Goal: Task Accomplishment & Management: Complete application form

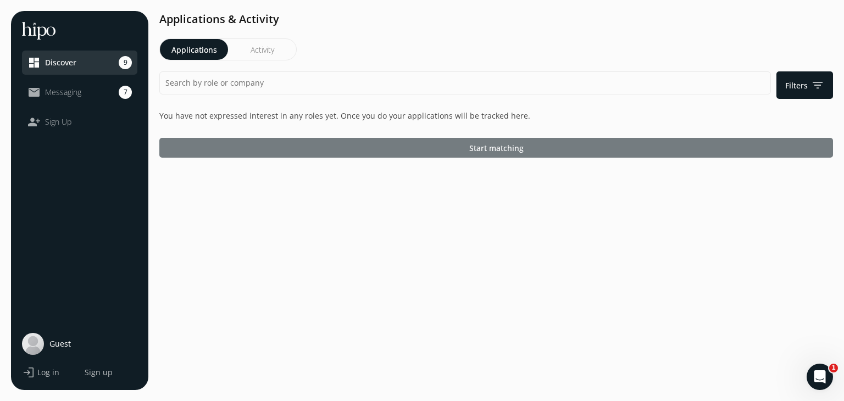
click at [487, 143] on span "Start matching" at bounding box center [496, 148] width 54 height 12
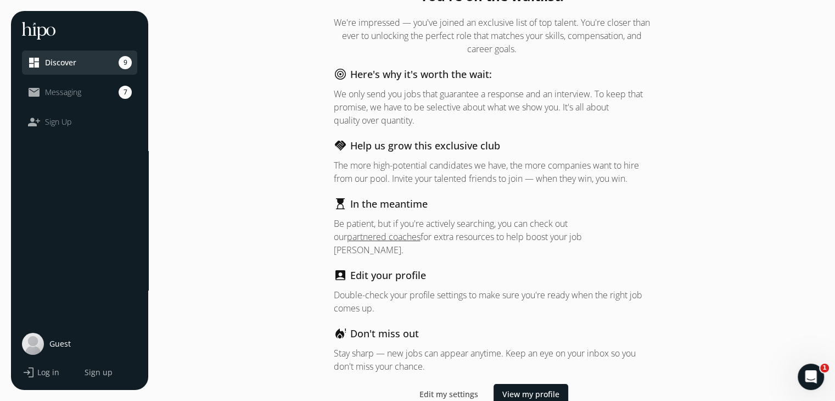
scroll to position [30, 0]
click at [521, 388] on span "View my profile" at bounding box center [531, 394] width 57 height 12
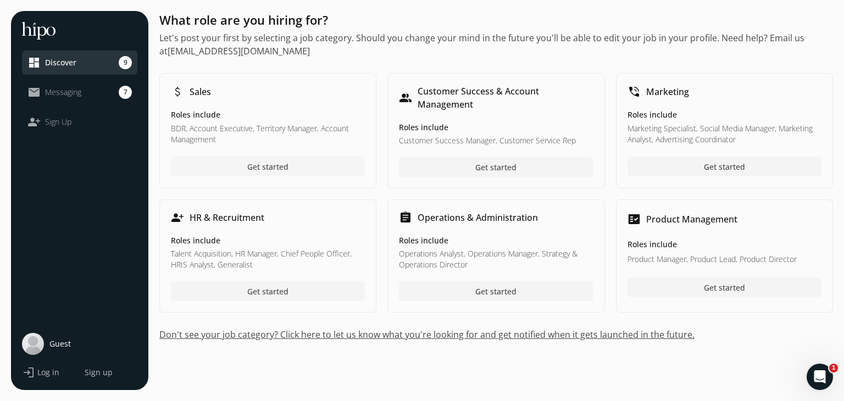
click at [285, 166] on span "Get started" at bounding box center [267, 166] width 41 height 12
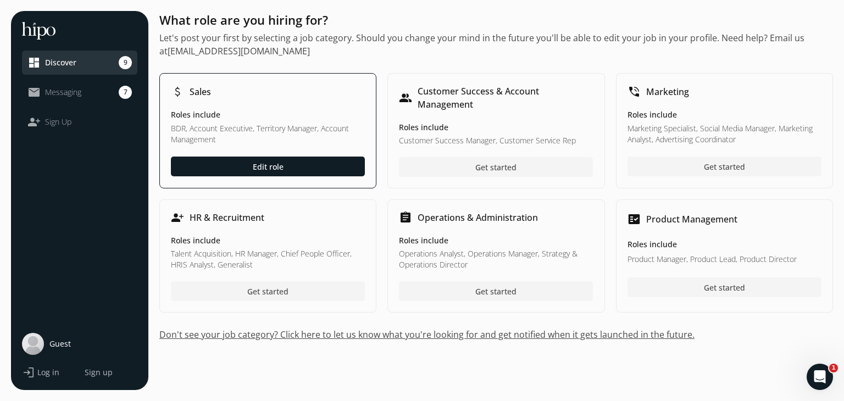
click at [274, 114] on h5 "Roles include" at bounding box center [268, 115] width 194 height 12
click at [289, 287] on div at bounding box center [268, 291] width 194 height 20
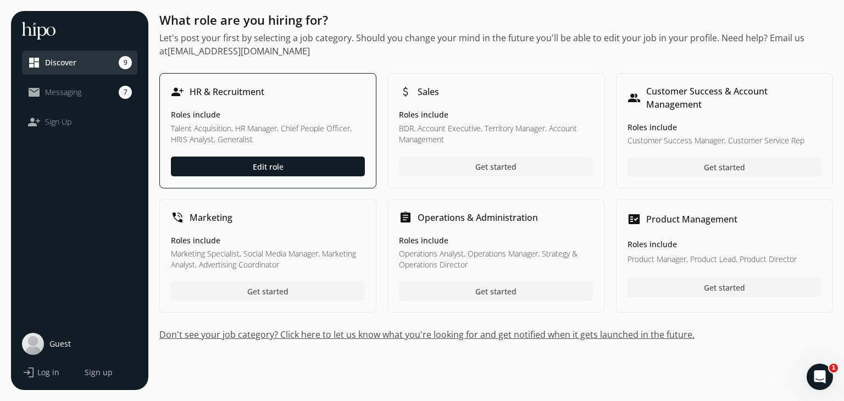
click at [499, 167] on span "Get started" at bounding box center [495, 166] width 41 height 12
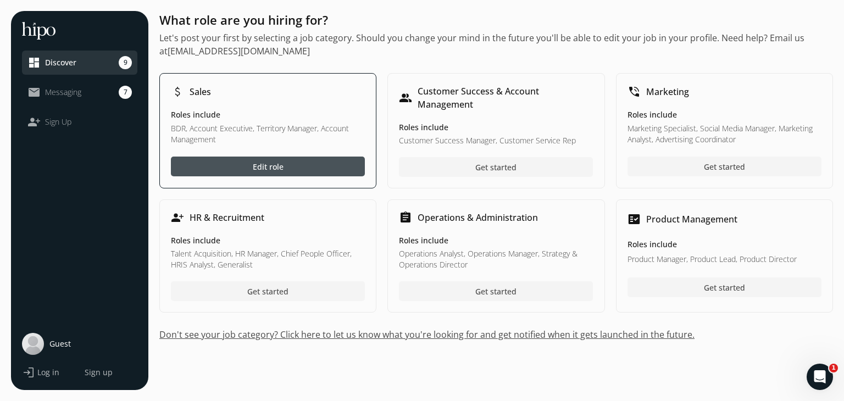
click at [275, 90] on div "attach_money Sales" at bounding box center [268, 92] width 194 height 14
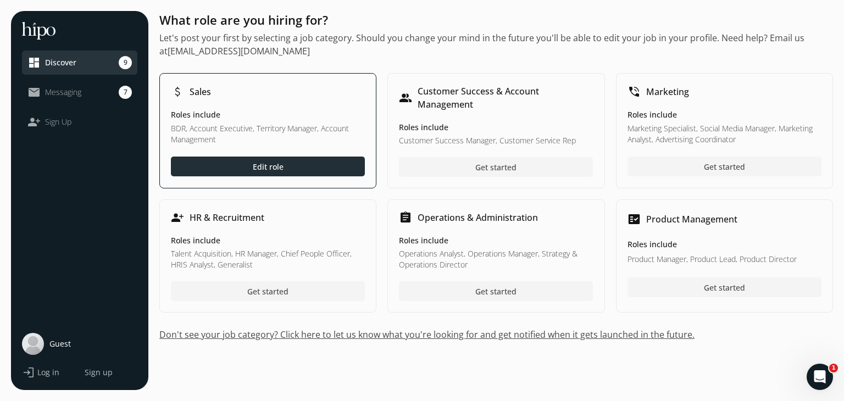
click at [267, 165] on span "Edit role" at bounding box center [268, 166] width 31 height 12
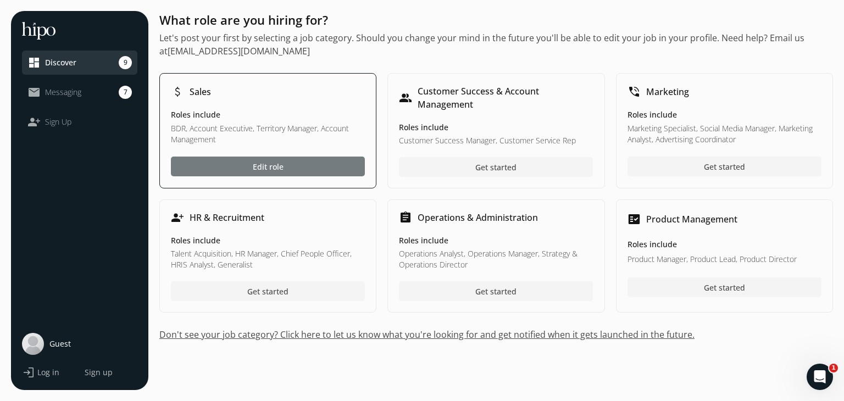
click at [285, 169] on div at bounding box center [268, 167] width 194 height 20
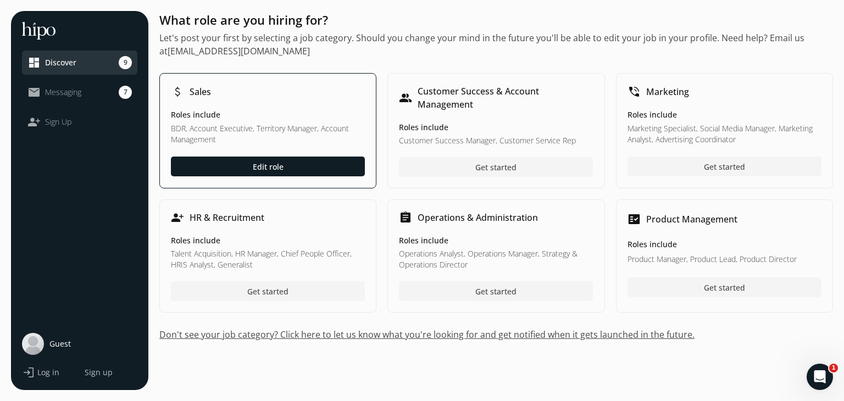
click at [82, 93] on link "mail_outline Messaging 7" at bounding box center [79, 92] width 104 height 13
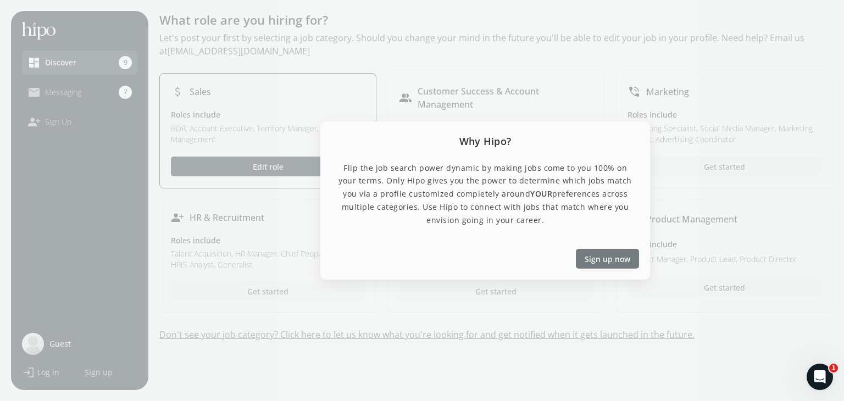
click at [602, 254] on span "Sign up now" at bounding box center [607, 259] width 46 height 12
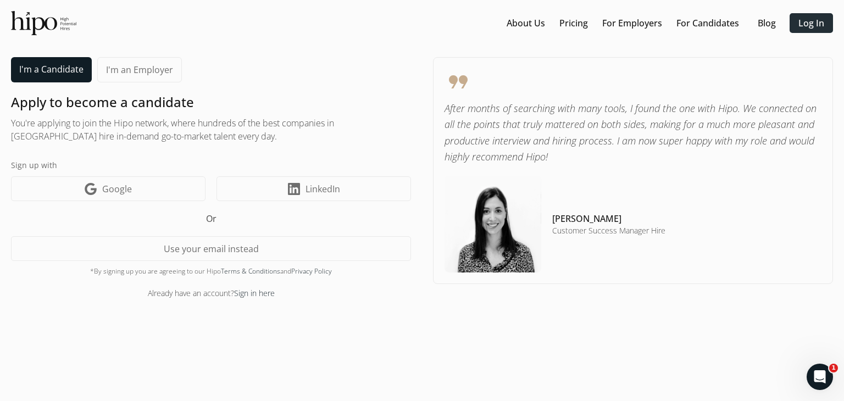
click at [819, 25] on link "Log In" at bounding box center [811, 22] width 26 height 13
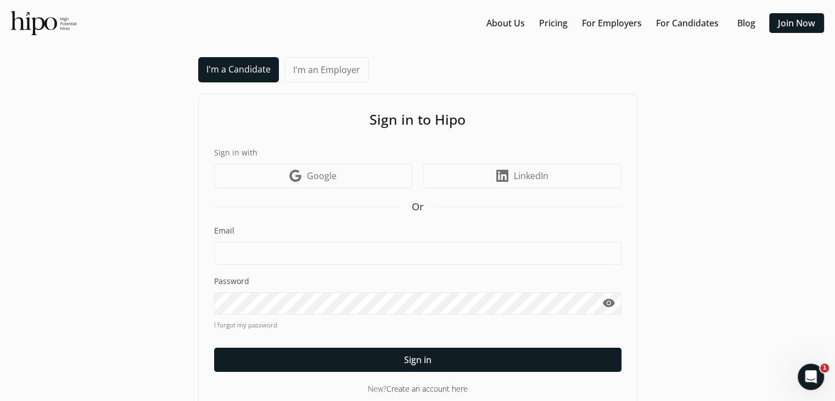
click at [253, 241] on div "Email" at bounding box center [418, 245] width 408 height 40
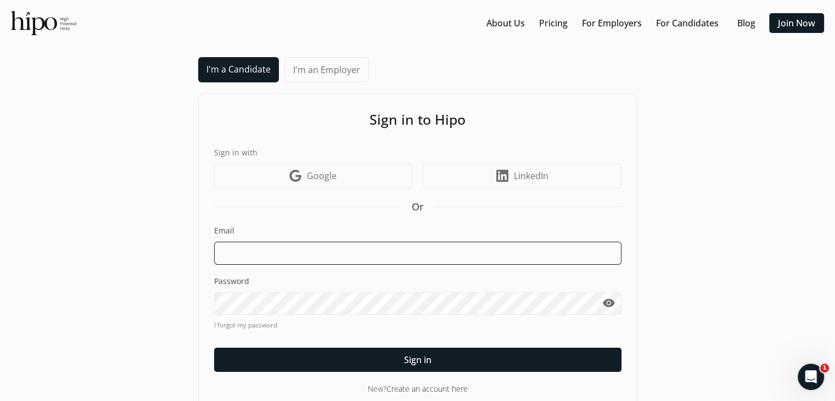
click at [258, 257] on input at bounding box center [418, 253] width 408 height 23
type input "[EMAIL_ADDRESS][DOMAIN_NAME]"
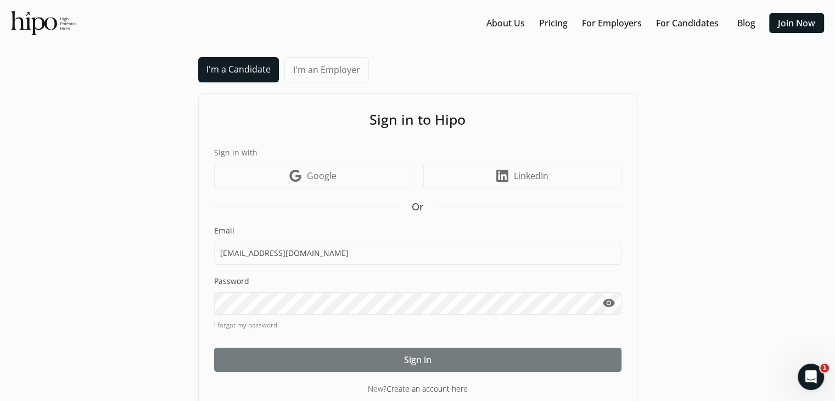
click at [368, 363] on div at bounding box center [418, 360] width 408 height 24
click at [345, 359] on div at bounding box center [418, 360] width 408 height 24
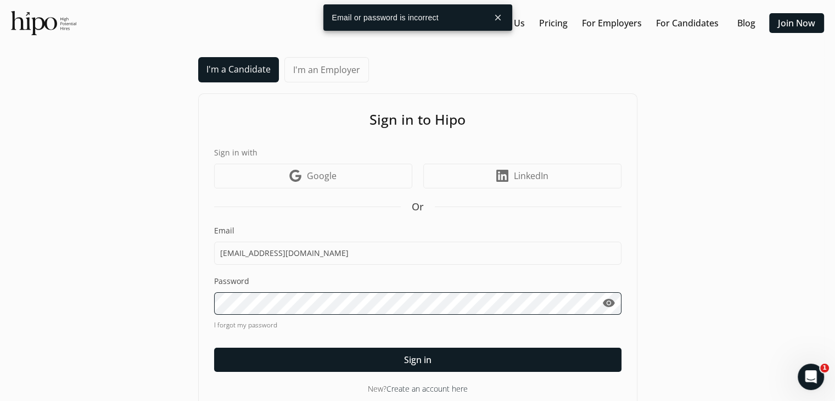
click at [86, 305] on div "I'm a Candidate I'm an Employer Sign in to Hipo Sign in with Google icon Google…" at bounding box center [417, 233] width 813 height 353
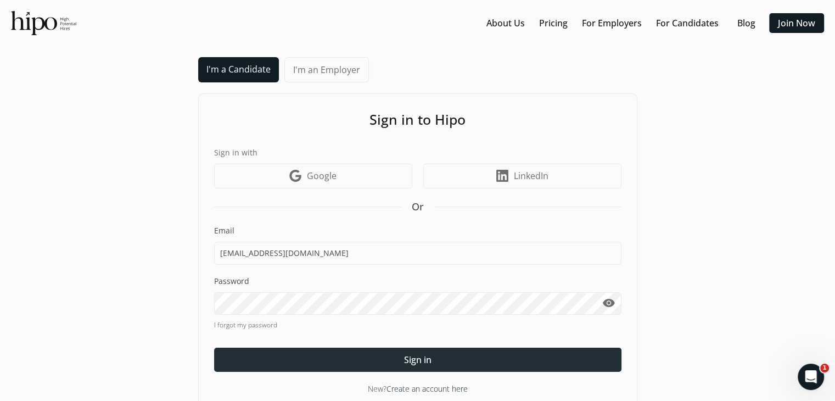
click at [427, 365] on span "Sign in" at bounding box center [417, 359] width 27 height 13
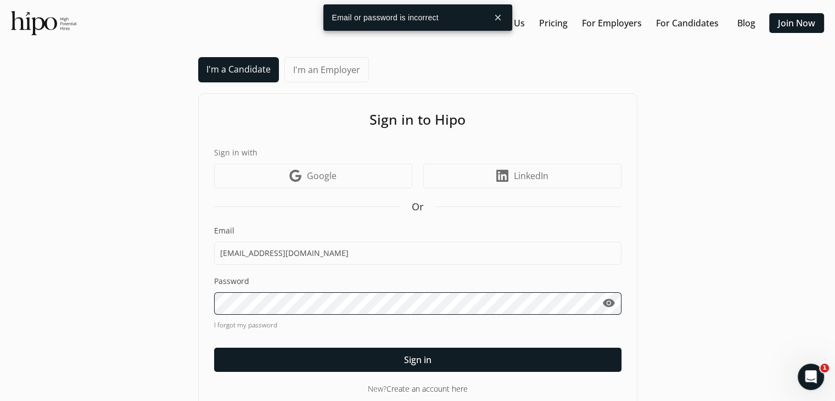
click at [80, 302] on div "I'm a Candidate I'm an Employer Sign in to Hipo Sign in with Google icon Google…" at bounding box center [417, 233] width 813 height 353
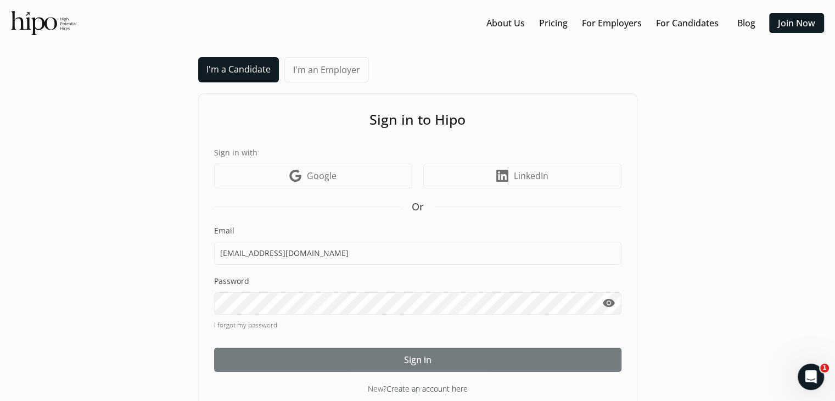
click at [435, 363] on div at bounding box center [418, 360] width 408 height 24
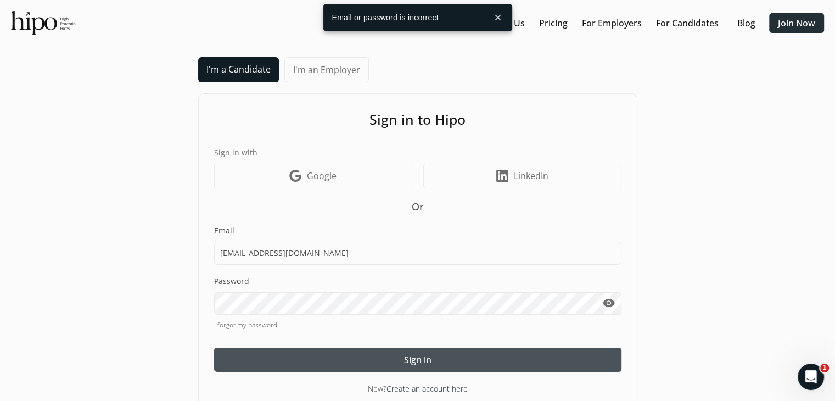
click at [815, 17] on link "Join Now" at bounding box center [796, 22] width 37 height 13
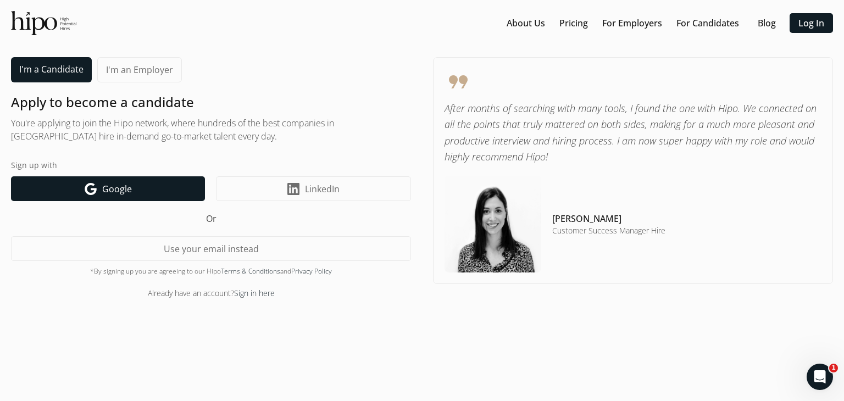
click at [112, 192] on span "Google" at bounding box center [117, 188] width 30 height 13
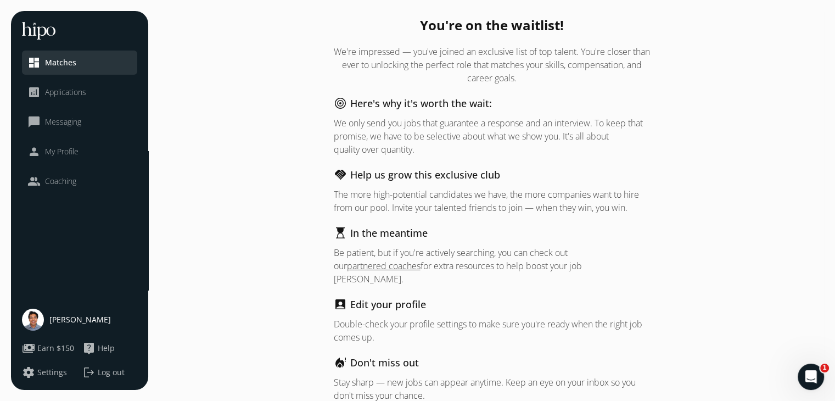
click at [75, 98] on div "analytics Applications" at bounding box center [56, 92] width 59 height 13
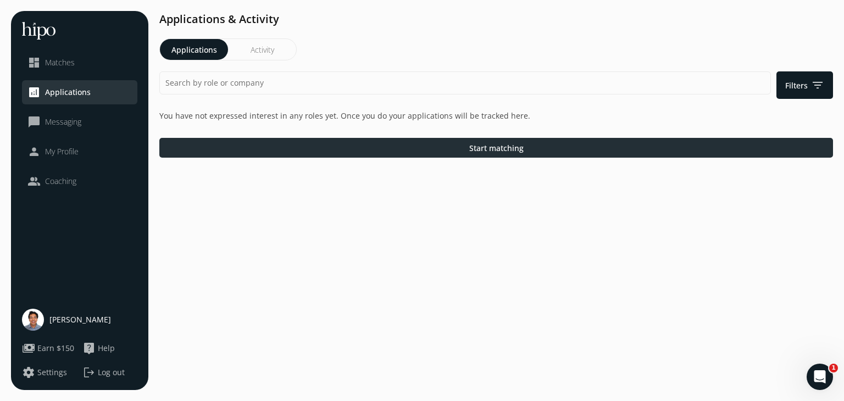
click at [369, 157] on div at bounding box center [495, 148] width 673 height 20
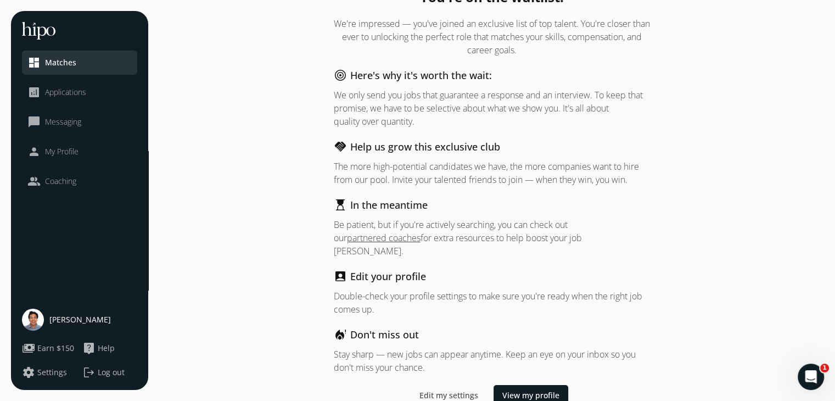
scroll to position [30, 0]
click at [510, 388] on span "View my profile" at bounding box center [531, 394] width 57 height 12
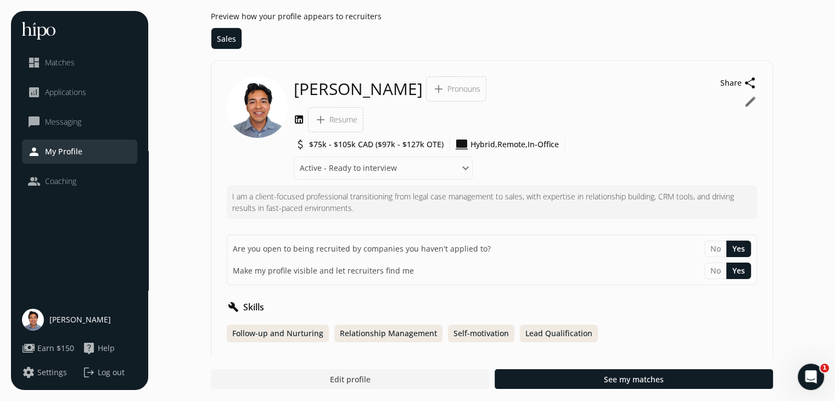
click at [409, 141] on span "$75k - $105k CAD ($97k - $127k OTE)" at bounding box center [376, 144] width 135 height 11
click at [752, 104] on button "edit" at bounding box center [750, 101] width 13 height 13
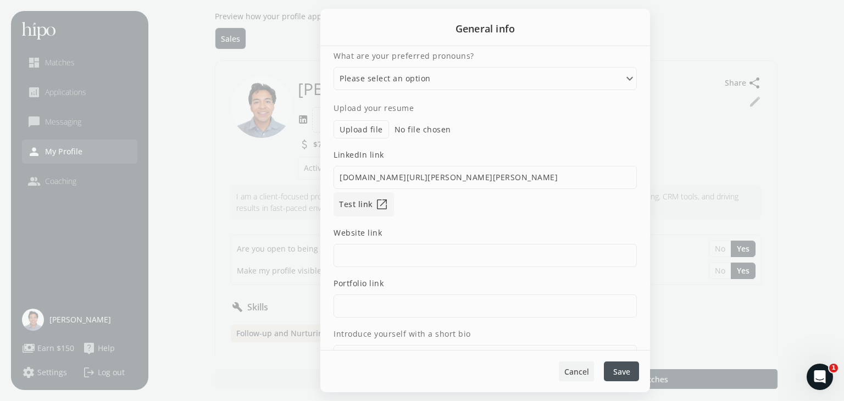
click at [571, 364] on div at bounding box center [576, 371] width 35 height 20
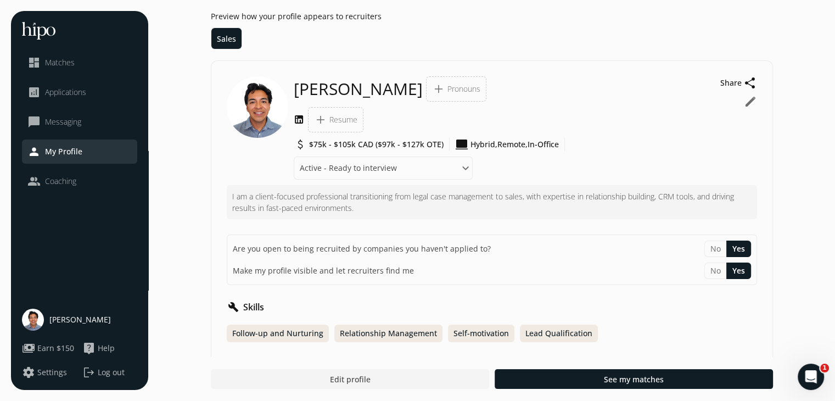
click at [327, 144] on span "$75k - $105k CAD ($97k - $127k OTE)" at bounding box center [376, 144] width 135 height 11
click at [377, 385] on div at bounding box center [350, 379] width 278 height 20
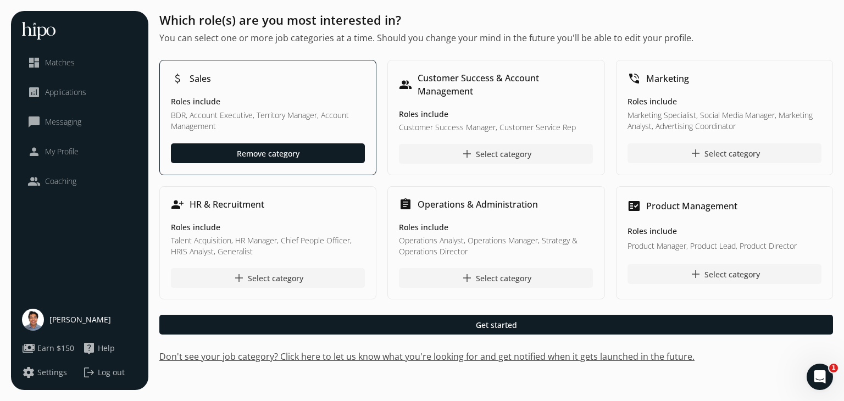
click at [266, 97] on h5 "Roles include" at bounding box center [268, 102] width 194 height 12
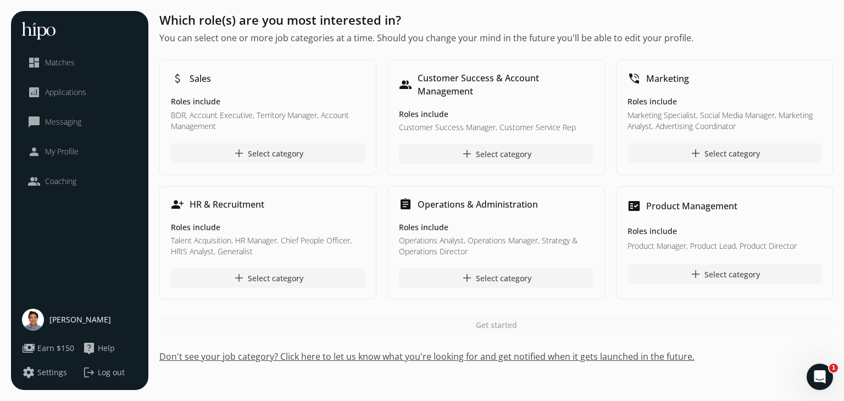
click at [272, 113] on p "BDR, Account Executive, Territory Manager, Account Management" at bounding box center [268, 121] width 194 height 23
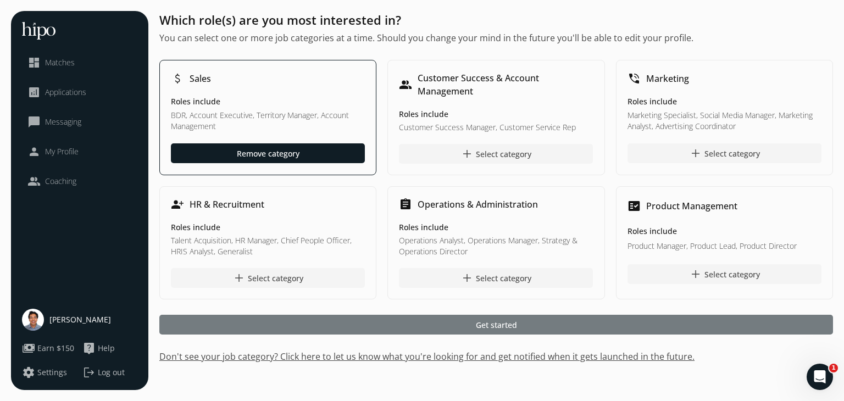
click at [453, 328] on div at bounding box center [495, 325] width 673 height 20
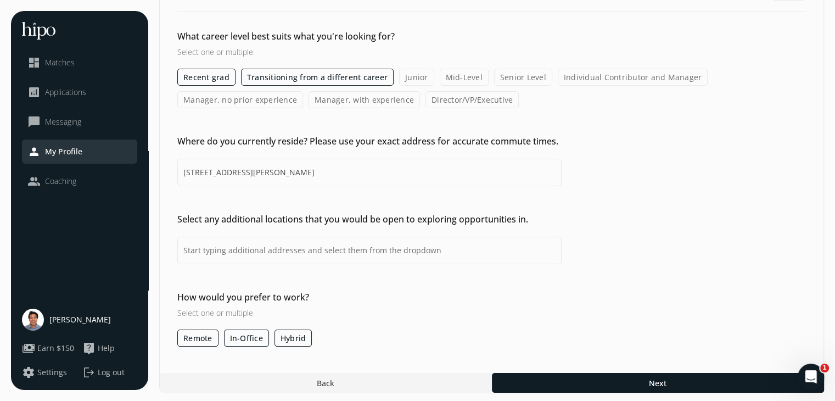
scroll to position [73, 0]
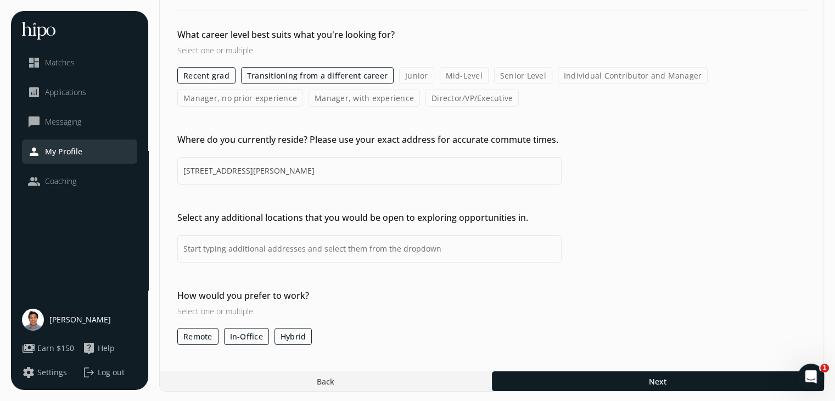
click at [248, 331] on label "In-Office" at bounding box center [246, 336] width 45 height 17
click at [0, 0] on input "In-Office" at bounding box center [0, 0] width 0 height 0
click at [286, 337] on label "Hybrid" at bounding box center [294, 336] width 38 height 17
click at [0, 0] on input "Hybrid" at bounding box center [0, 0] width 0 height 0
click at [243, 337] on label "In-Office" at bounding box center [246, 336] width 45 height 17
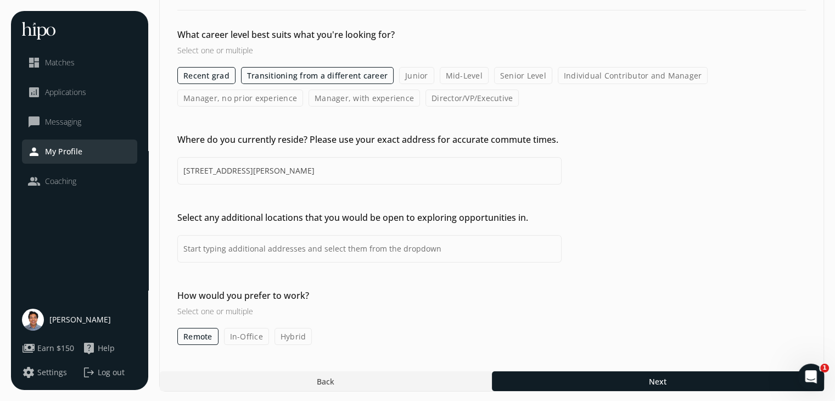
click at [0, 0] on input "In-Office" at bounding box center [0, 0] width 0 height 0
click at [298, 334] on label "Hybrid" at bounding box center [294, 336] width 38 height 17
click at [0, 0] on input "Hybrid" at bounding box center [0, 0] width 0 height 0
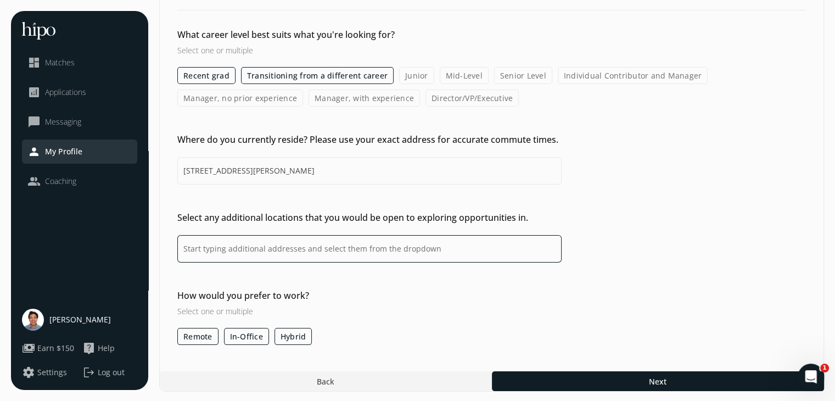
click at [403, 249] on input at bounding box center [369, 248] width 384 height 27
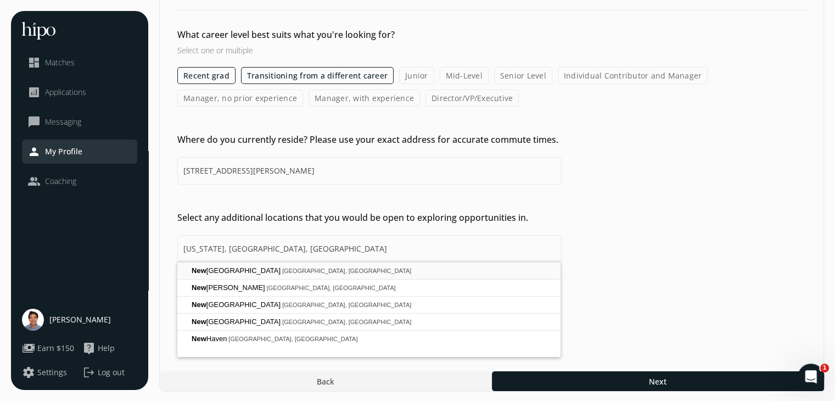
type input "New York, NY, USA"
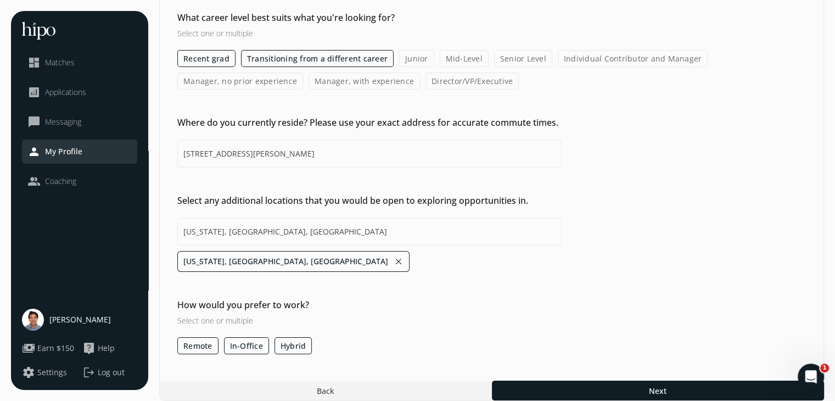
scroll to position [99, 0]
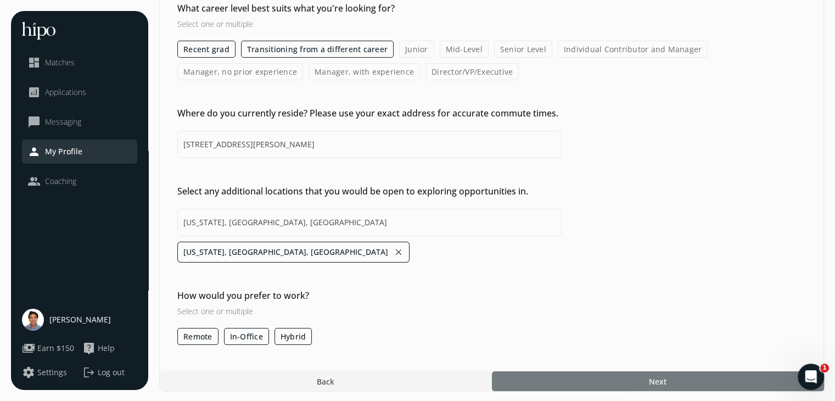
click at [603, 376] on div at bounding box center [658, 381] width 332 height 20
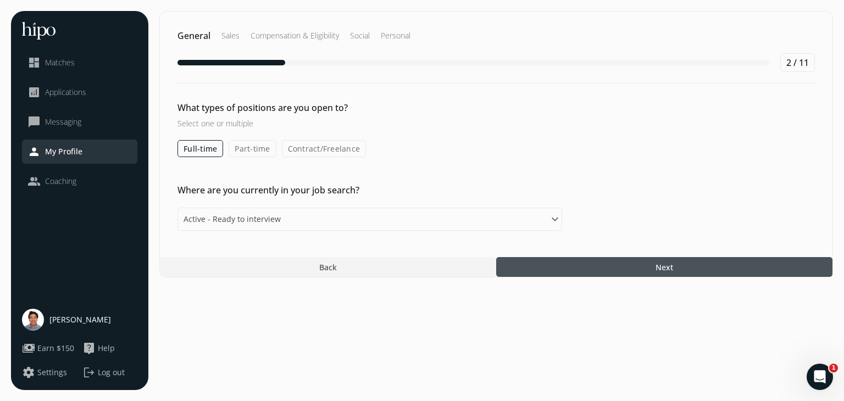
click at [612, 266] on div at bounding box center [664, 267] width 336 height 20
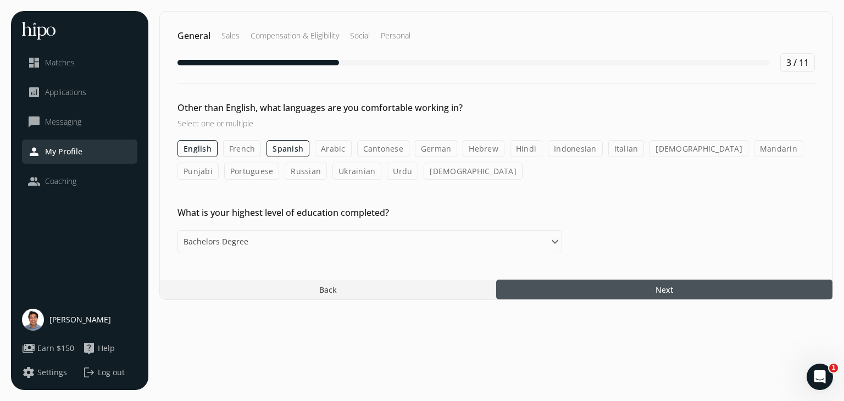
click at [599, 264] on div "General Sales Compensation & Eligibility Social Personal 3 / 11 Other than Engl…" at bounding box center [495, 155] width 673 height 289
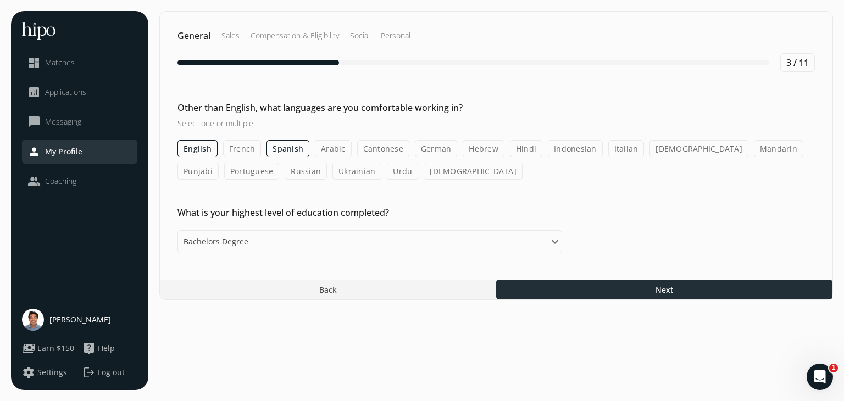
click at [580, 292] on div at bounding box center [664, 290] width 336 height 20
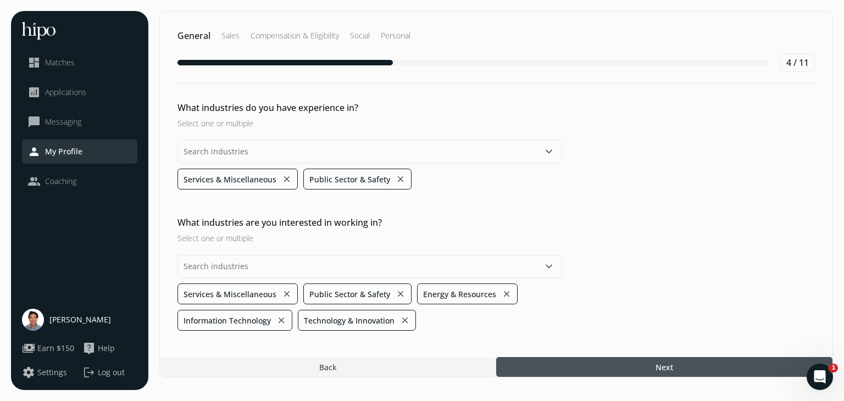
click at [600, 357] on div at bounding box center [664, 367] width 336 height 20
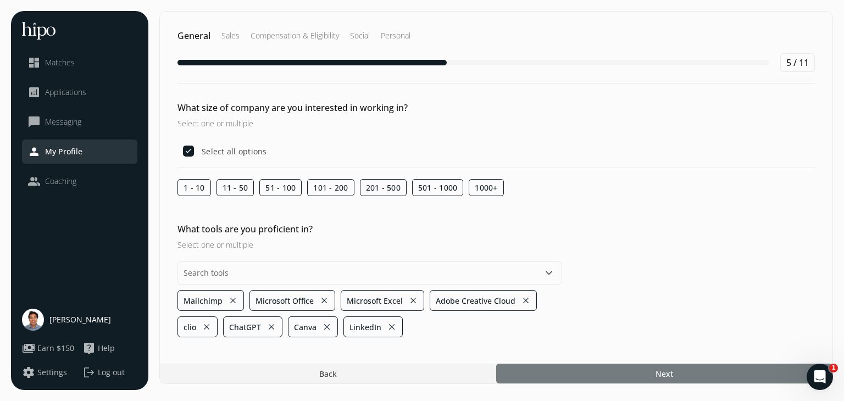
click at [595, 372] on div at bounding box center [664, 374] width 336 height 20
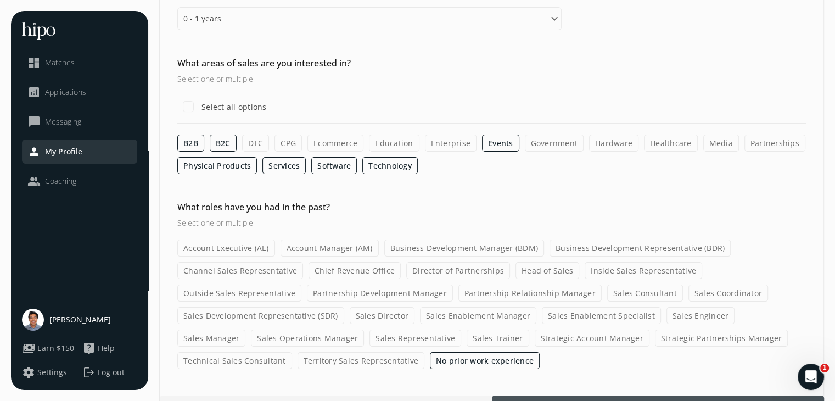
scroll to position [142, 0]
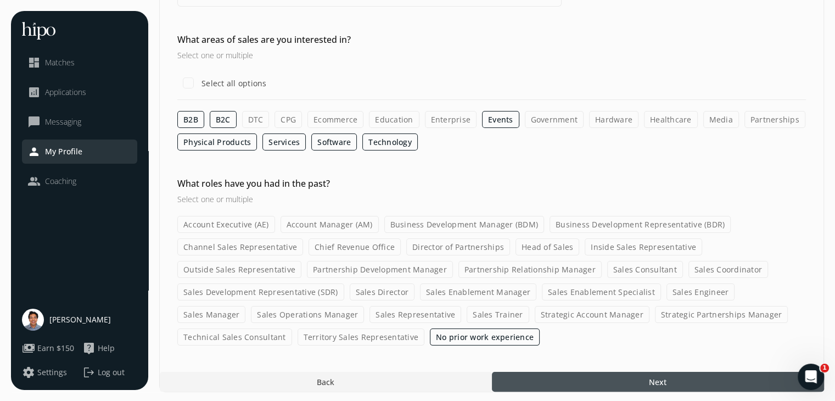
drag, startPoint x: 600, startPoint y: 358, endPoint x: 604, endPoint y: 364, distance: 7.2
click at [602, 361] on div "General Sales Compensation & Eligibility Social Personal 6 / 11 How many years …" at bounding box center [491, 130] width 665 height 523
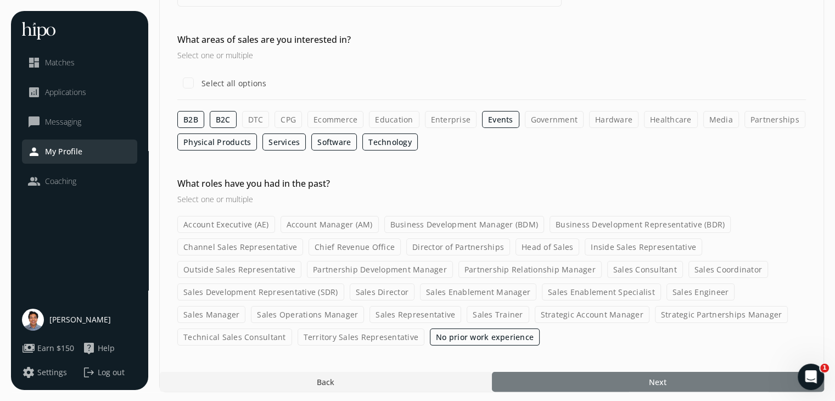
click at [606, 372] on div at bounding box center [658, 382] width 332 height 20
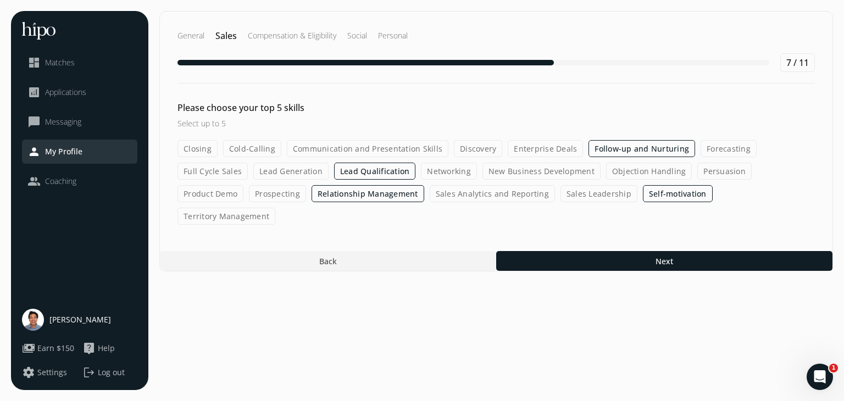
click at [639, 247] on div "General Sales Compensation & Eligibility Social Personal 7 / 11 Please choose y…" at bounding box center [495, 141] width 673 height 260
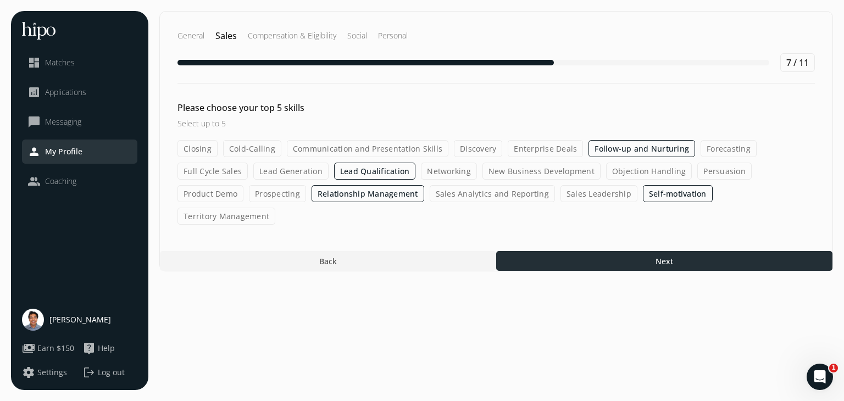
click at [617, 251] on div at bounding box center [664, 261] width 336 height 20
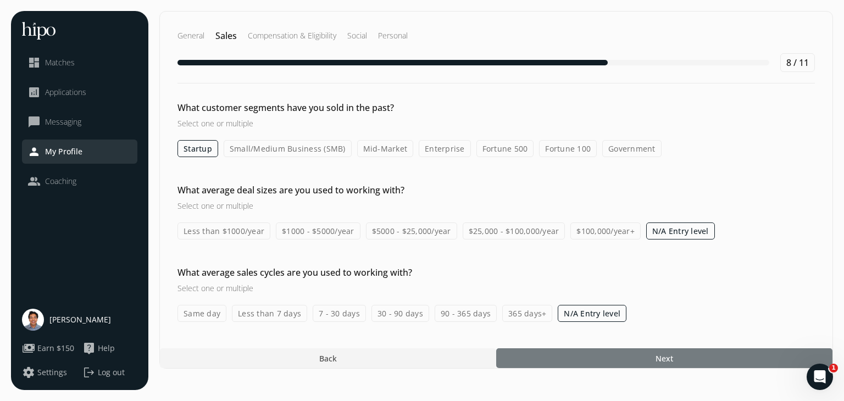
click at [612, 350] on div at bounding box center [664, 358] width 336 height 20
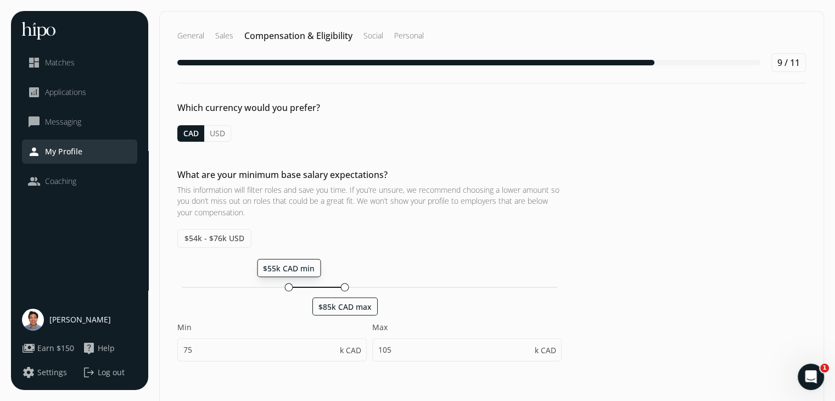
drag, startPoint x: 324, startPoint y: 286, endPoint x: 287, endPoint y: 288, distance: 36.3
click at [287, 288] on div at bounding box center [289, 287] width 8 height 8
type input "55"
type input "85"
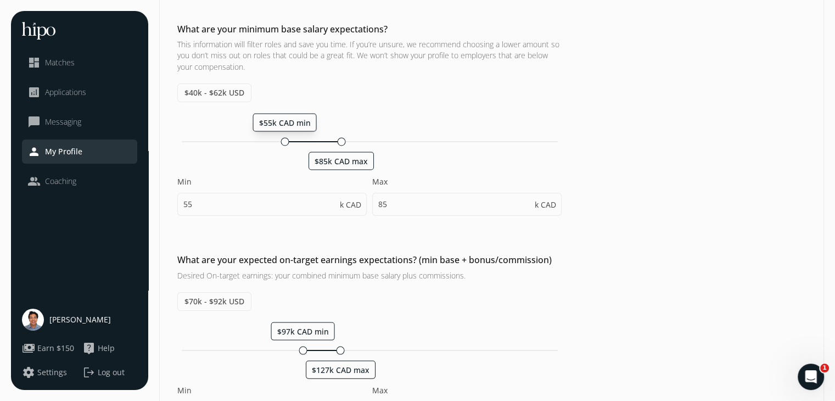
scroll to position [220, 0]
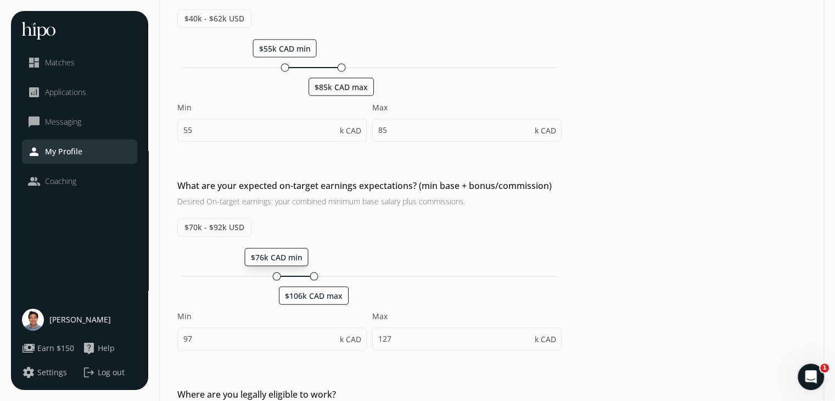
drag, startPoint x: 310, startPoint y: 270, endPoint x: 275, endPoint y: 275, distance: 36.0
click at [275, 275] on div "$76k CAD min $106k CAD max" at bounding box center [369, 276] width 384 height 10
type input "76"
type input "106"
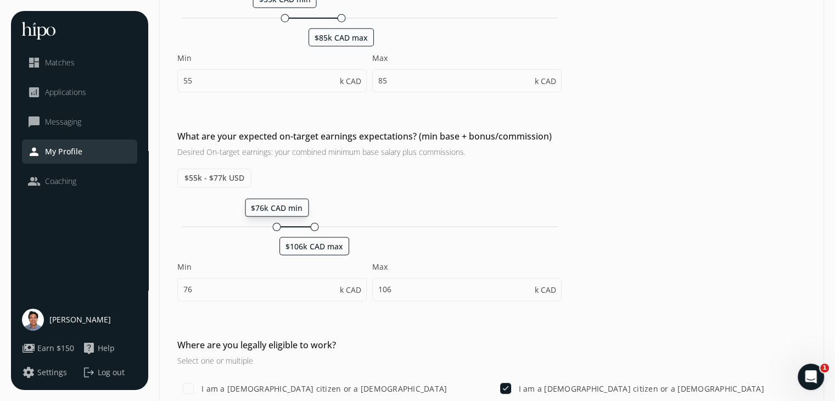
scroll to position [275, 0]
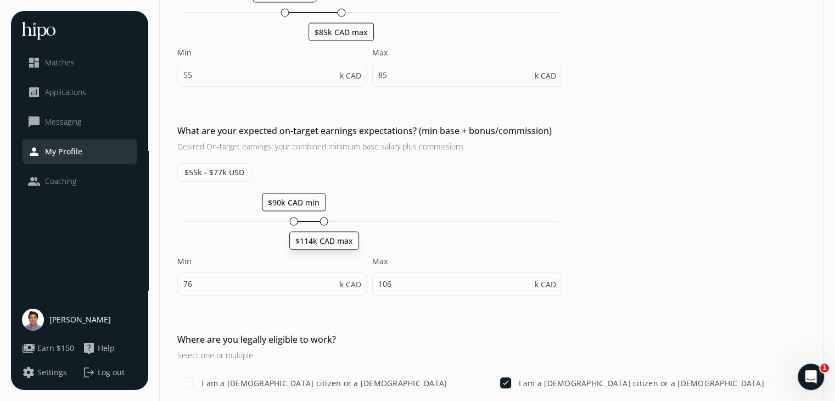
drag, startPoint x: 300, startPoint y: 220, endPoint x: 323, endPoint y: 220, distance: 22.5
click at [323, 221] on div "$90k CAD min $114k CAD max" at bounding box center [370, 221] width 376 height 1
type input "90"
type input "114"
drag, startPoint x: 307, startPoint y: 220, endPoint x: 298, endPoint y: 221, distance: 8.9
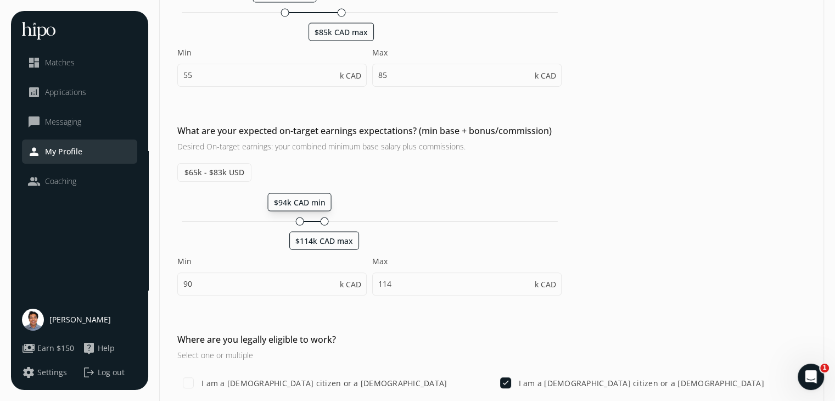
click at [298, 221] on div "$94k CAD min $114k CAD max" at bounding box center [370, 221] width 376 height 1
type input "94"
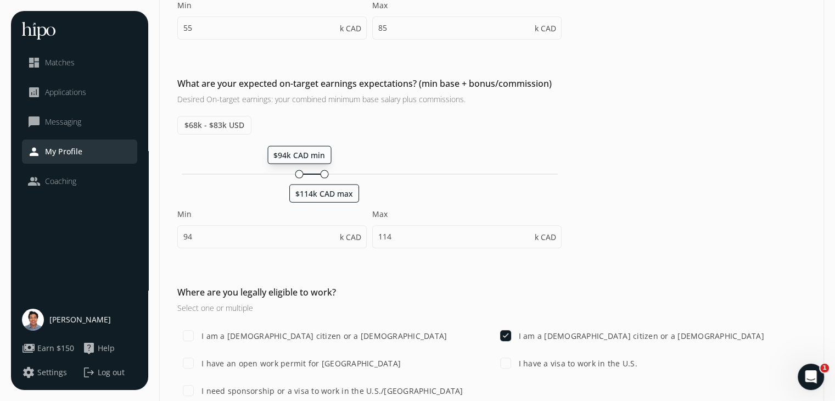
scroll to position [378, 0]
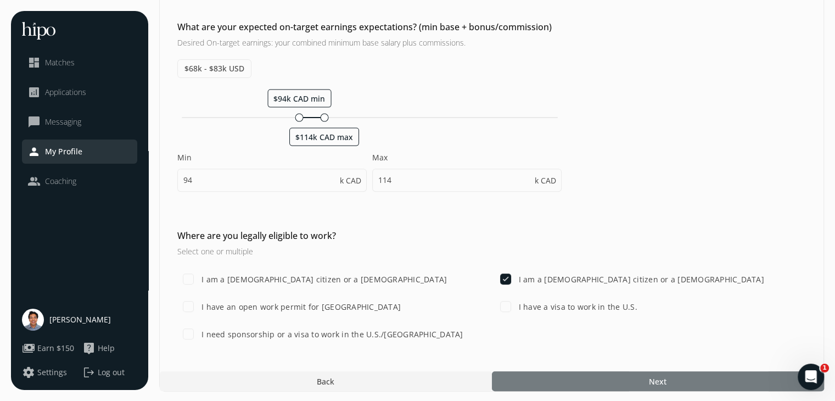
click at [635, 374] on div at bounding box center [658, 381] width 332 height 20
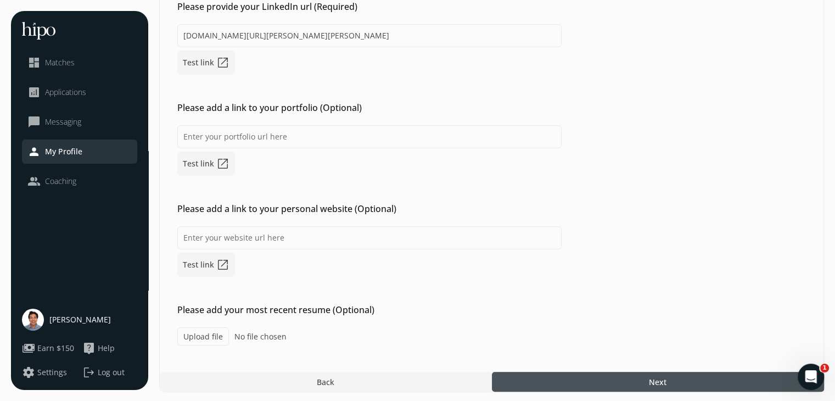
scroll to position [194, 0]
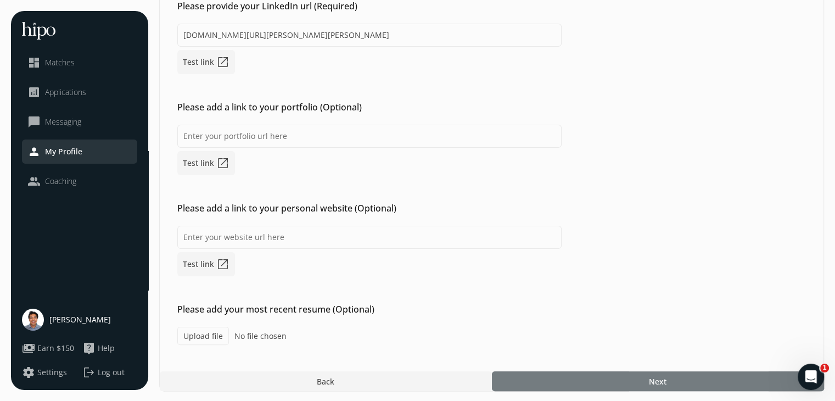
click at [588, 371] on div at bounding box center [658, 381] width 332 height 20
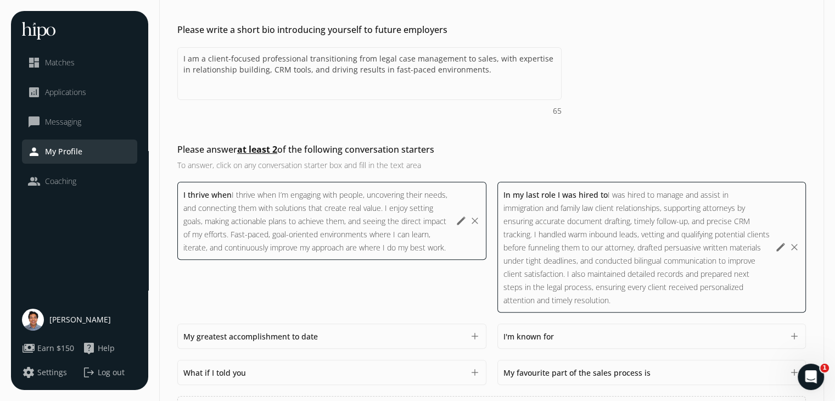
scroll to position [385, 0]
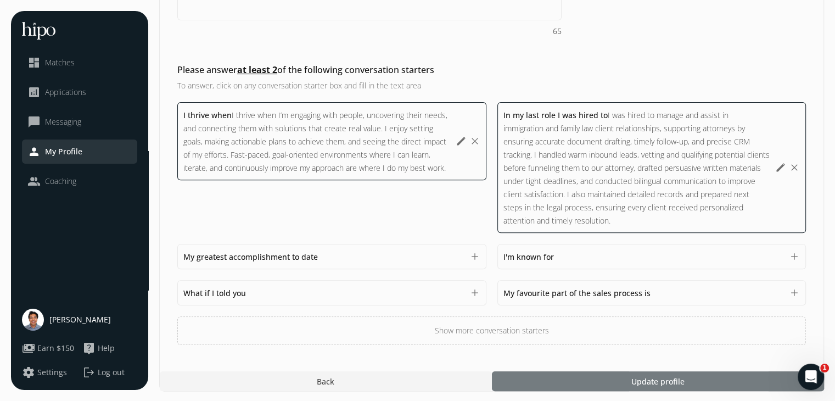
click at [618, 380] on div at bounding box center [658, 381] width 332 height 20
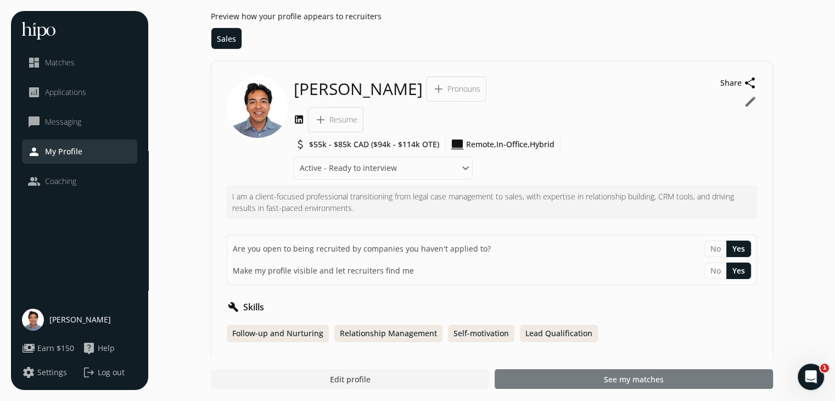
click at [614, 388] on div at bounding box center [634, 379] width 278 height 20
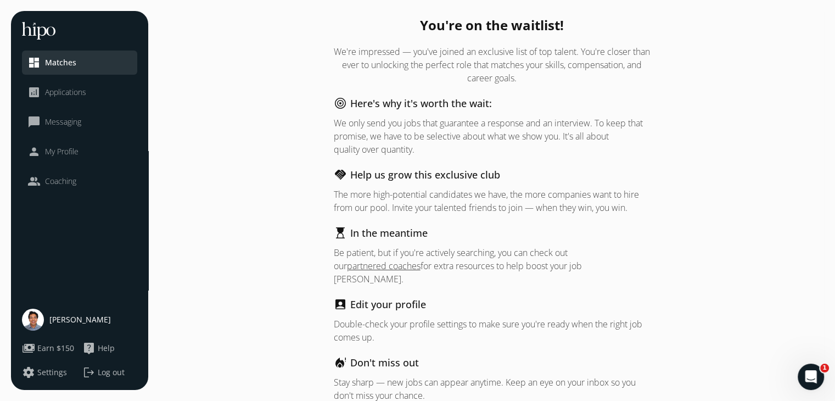
click at [73, 69] on li "dashboard Matches" at bounding box center [79, 63] width 115 height 24
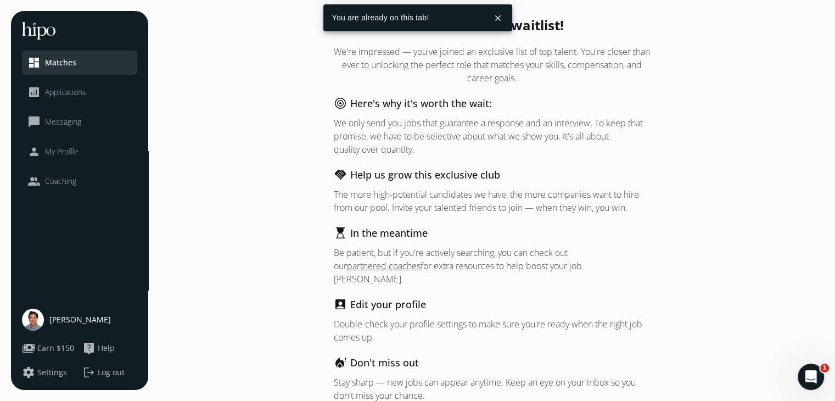
click at [79, 105] on ul "dashboard Matches analytics Applications chat_bubble_outline Messaging person M…" at bounding box center [79, 122] width 115 height 143
click at [71, 88] on span "Applications" at bounding box center [65, 92] width 41 height 11
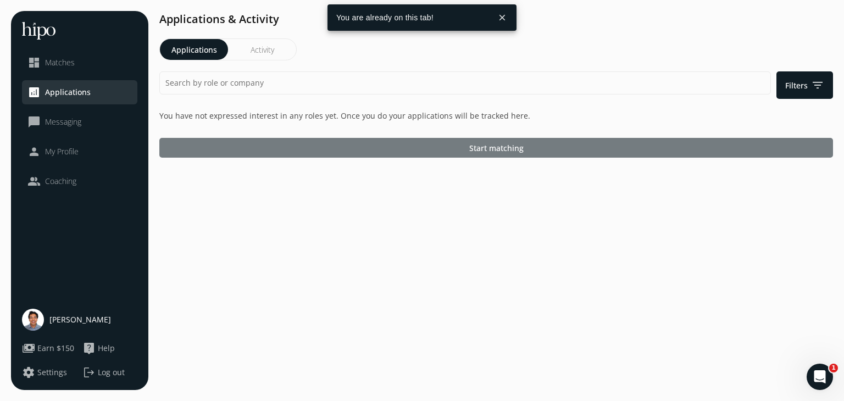
click at [389, 148] on div at bounding box center [495, 148] width 673 height 20
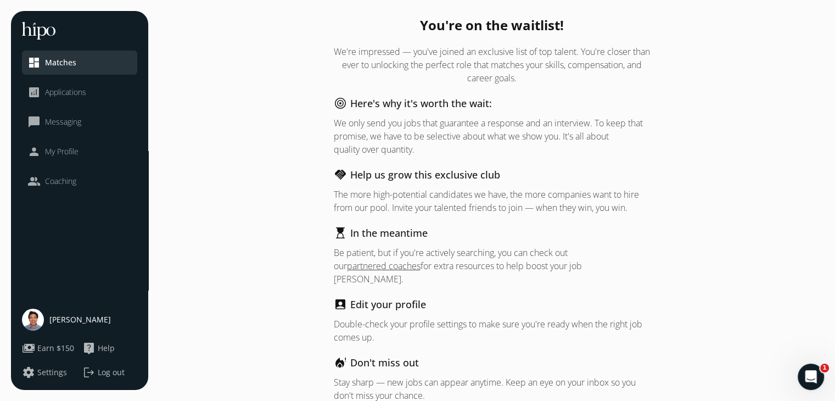
click at [50, 119] on span "Messaging" at bounding box center [63, 121] width 36 height 11
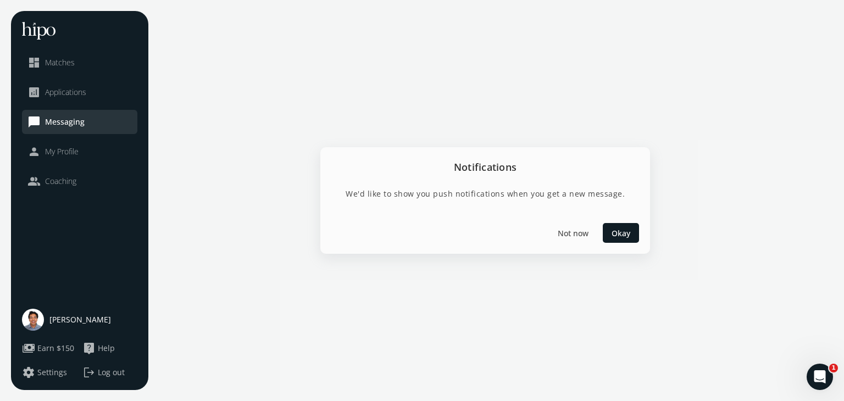
click at [61, 156] on span "My Profile" at bounding box center [62, 151] width 34 height 11
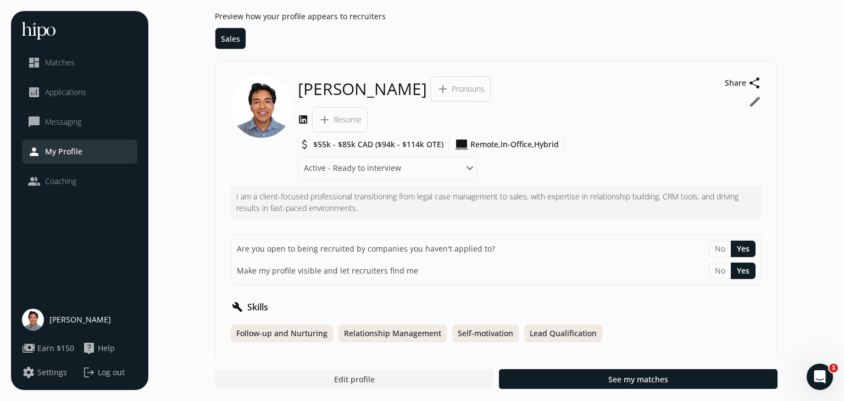
click at [79, 187] on link "people Coaching" at bounding box center [79, 181] width 104 height 13
